Goal: Find specific page/section: Find specific page/section

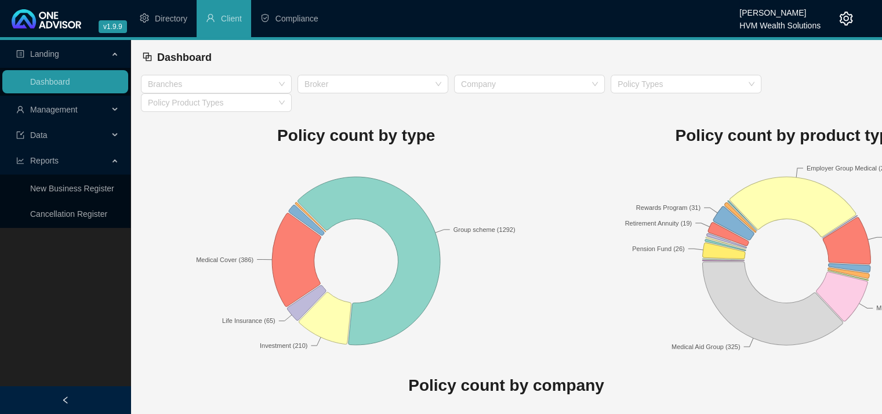
click at [107, 113] on span "Management" at bounding box center [62, 109] width 92 height 23
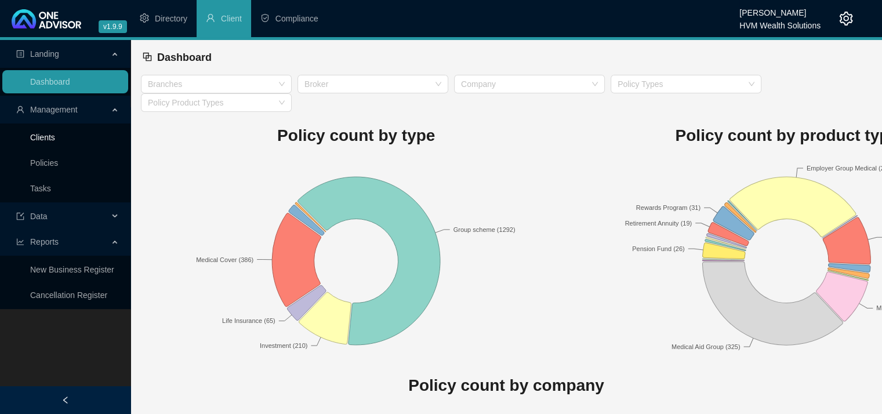
click at [55, 140] on link "Clients" at bounding box center [42, 137] width 25 height 9
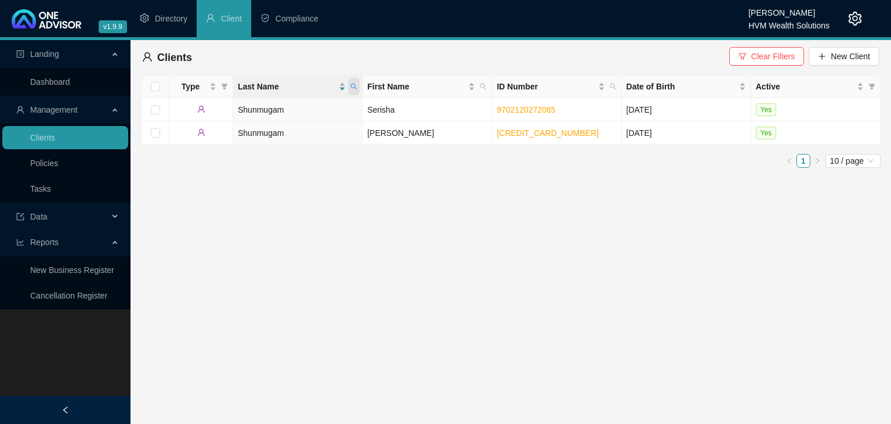
click at [353, 88] on icon "search" at bounding box center [353, 86] width 7 height 7
type input "spectrum"
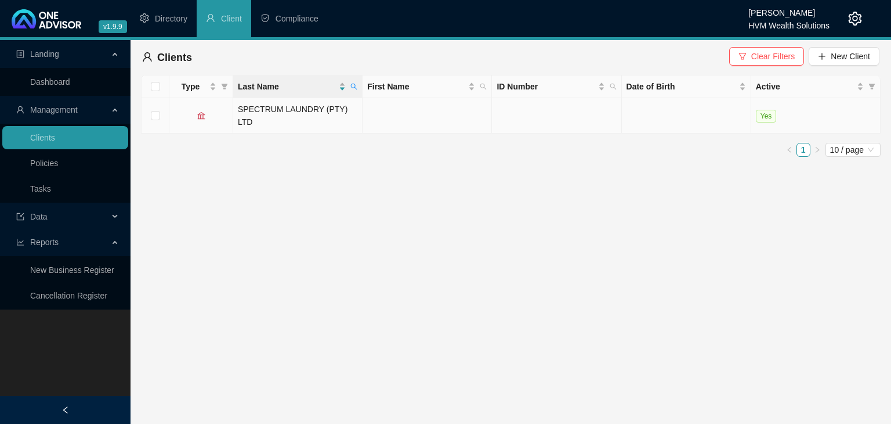
click at [327, 114] on td "SPECTRUM LAUNDRY (PTY) LTD" at bounding box center [297, 115] width 129 height 35
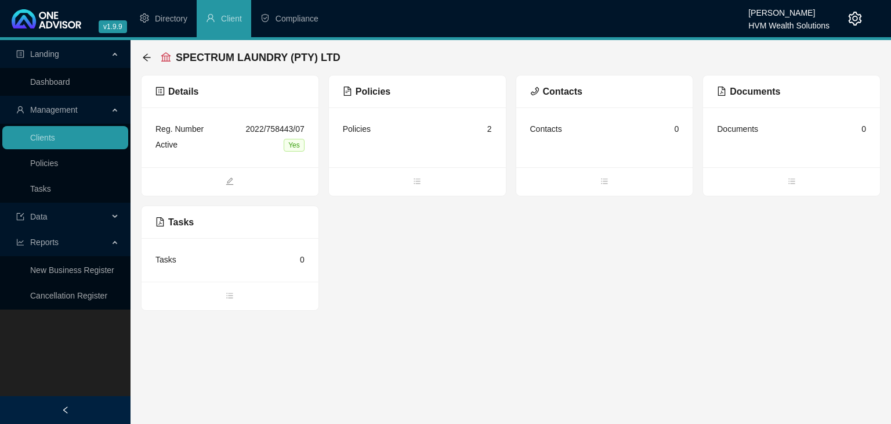
click at [392, 127] on div "Policies 2" at bounding box center [417, 129] width 149 height 16
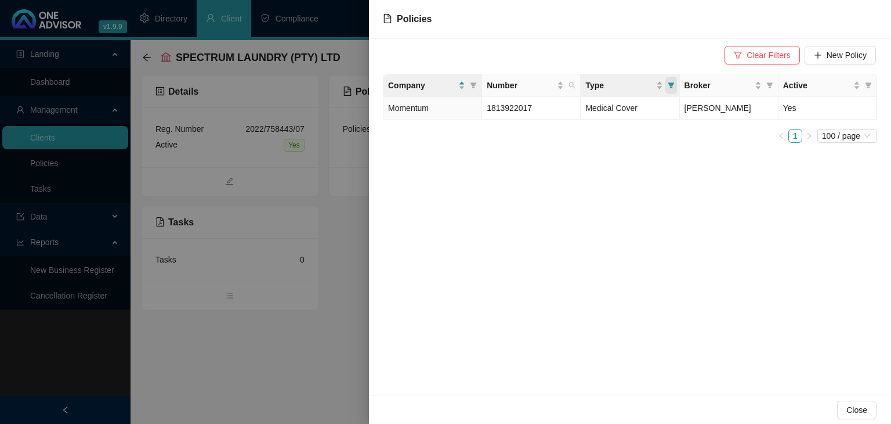
click at [674, 87] on icon "filter" at bounding box center [671, 85] width 7 height 7
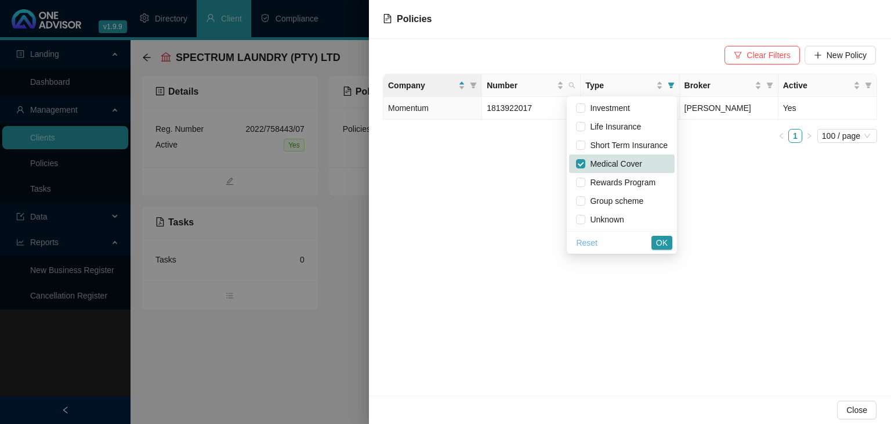
click at [580, 242] on span "Reset" at bounding box center [586, 242] width 21 height 13
checkbox input "false"
click at [671, 239] on button "OK" at bounding box center [662, 243] width 21 height 14
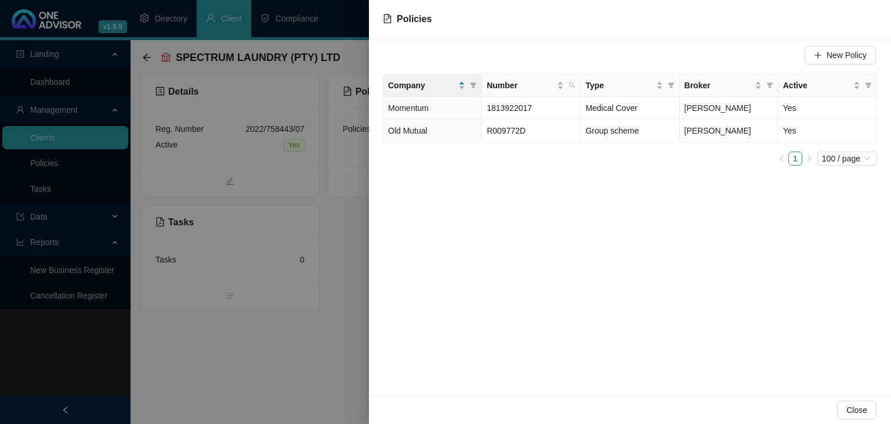
click at [230, 319] on div at bounding box center [445, 212] width 891 height 424
